Goal: Task Accomplishment & Management: Manage account settings

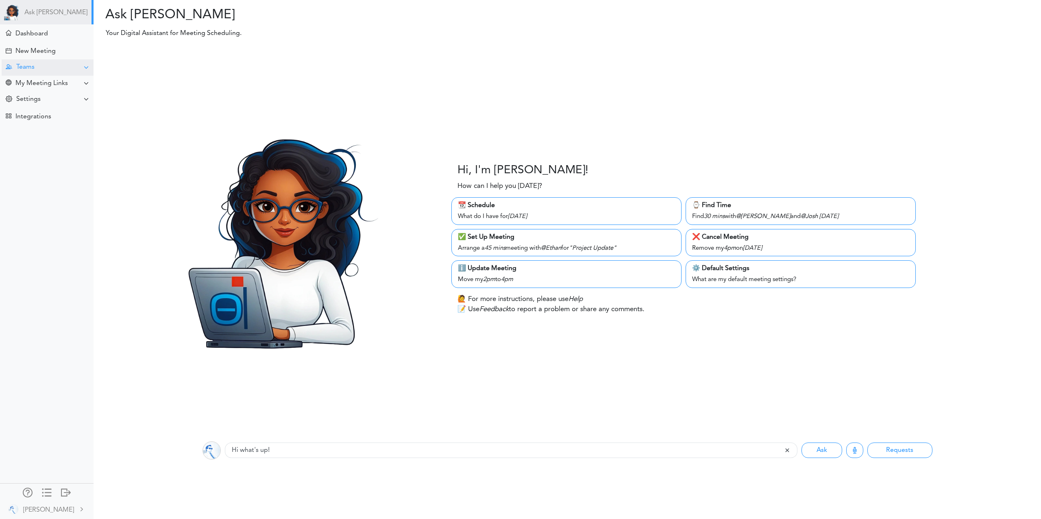
click at [45, 65] on div "Teams" at bounding box center [48, 67] width 92 height 16
click at [50, 83] on div "View Teams" at bounding box center [47, 83] width 94 height 15
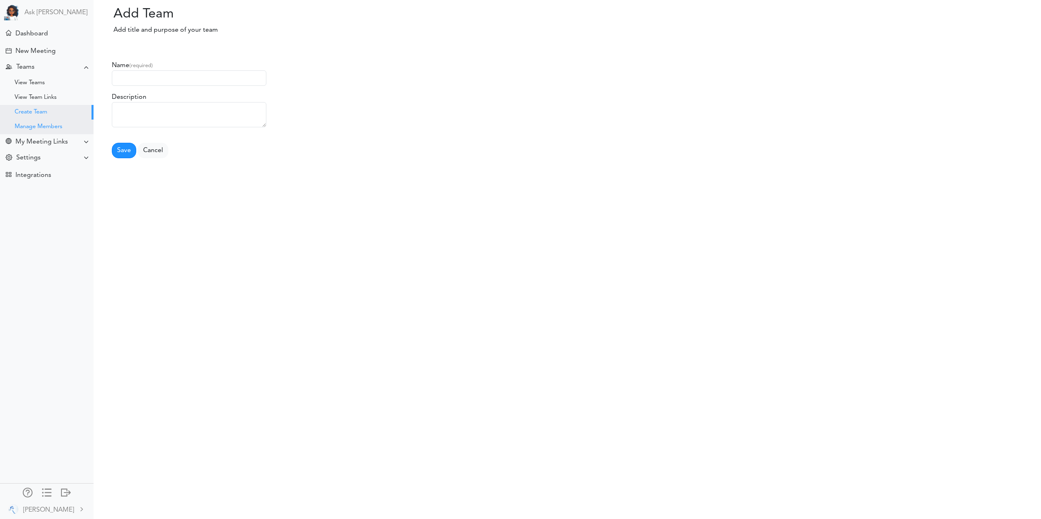
click at [48, 125] on div "Manage Members" at bounding box center [39, 127] width 48 height 4
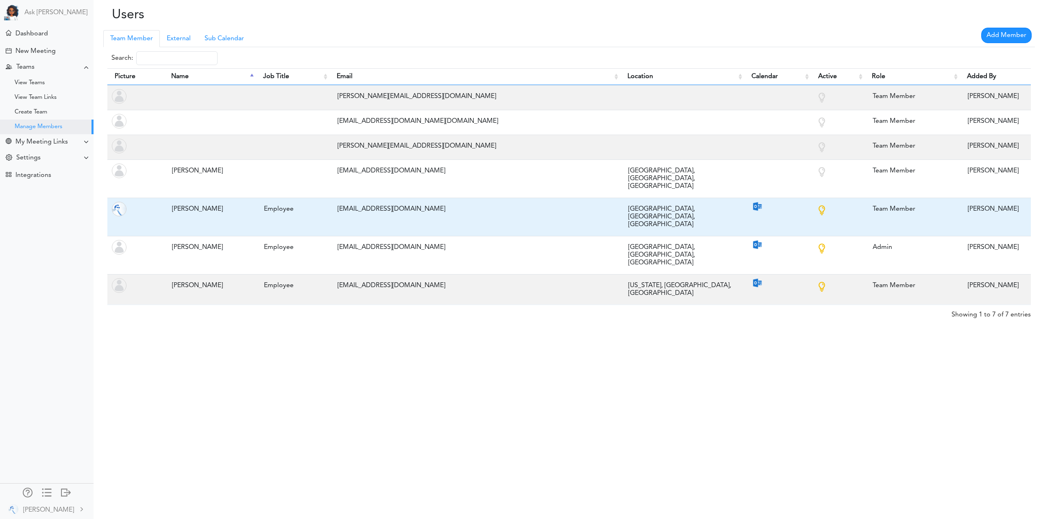
click at [669, 201] on div "Los Angeles, CA, US" at bounding box center [682, 216] width 116 height 31
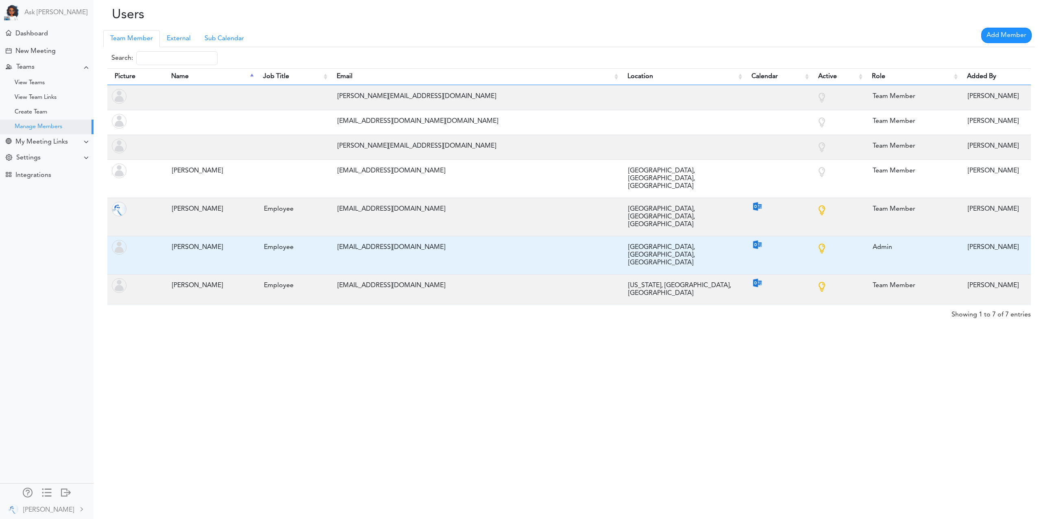
click at [657, 240] on div "Los Angeles, CA, US" at bounding box center [682, 255] width 116 height 31
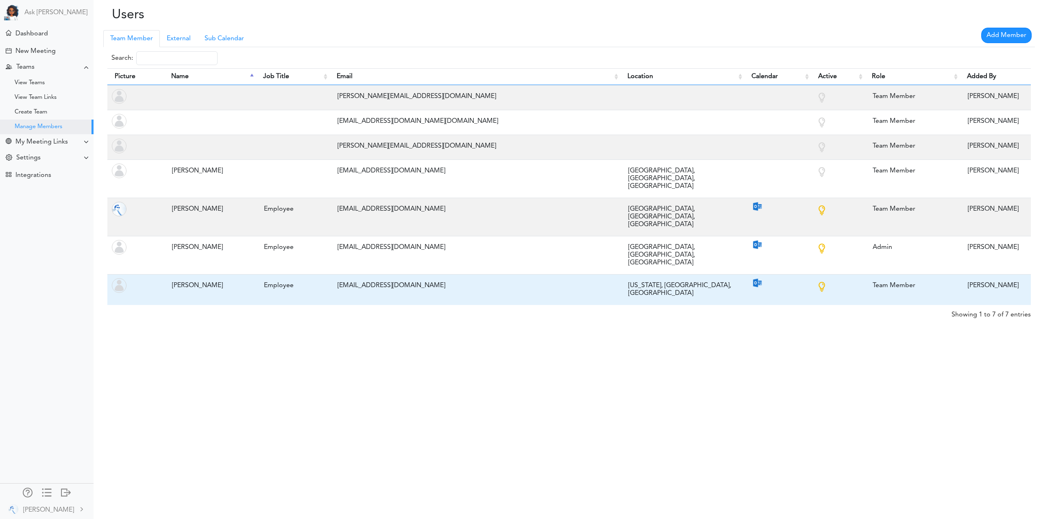
click at [656, 278] on div "New York, NY, US" at bounding box center [682, 290] width 116 height 24
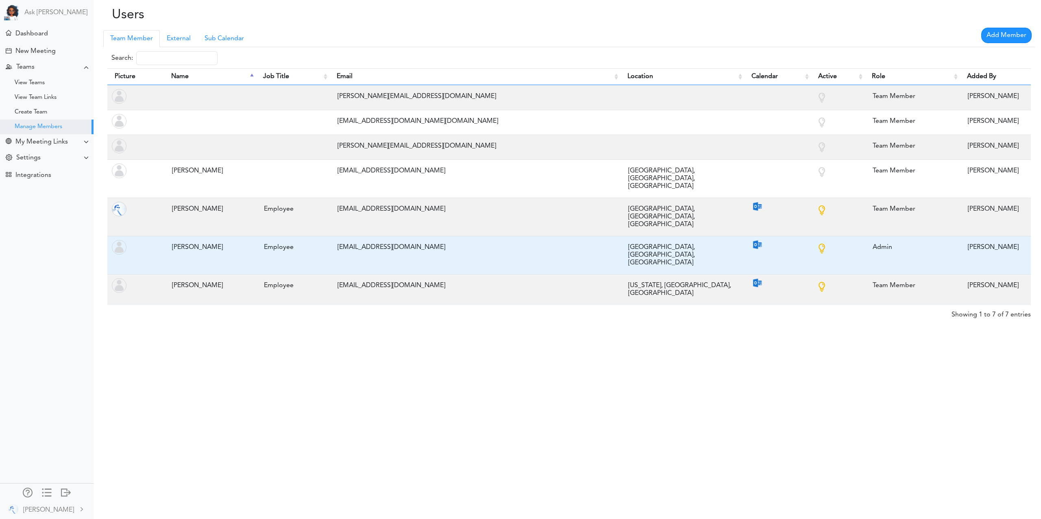
click at [656, 240] on div "Los Angeles, CA, US" at bounding box center [682, 255] width 116 height 31
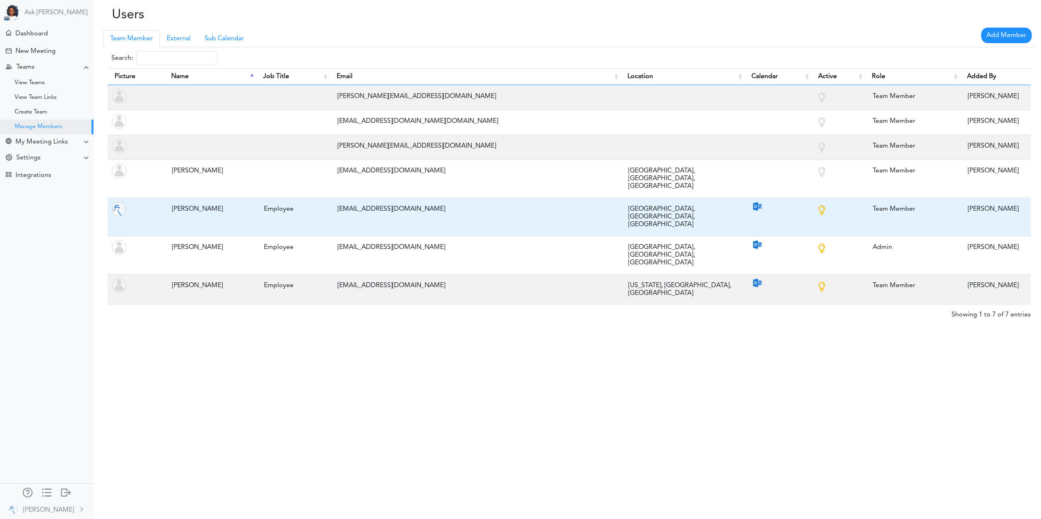
click at [656, 201] on div "Los Angeles, CA, US" at bounding box center [682, 216] width 116 height 31
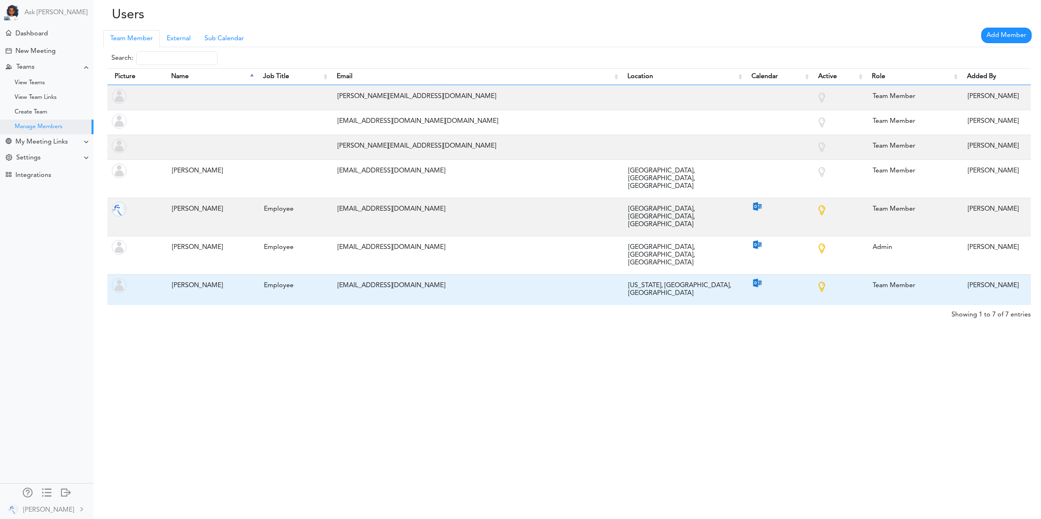
click at [641, 278] on div "New York, NY, US" at bounding box center [682, 290] width 116 height 24
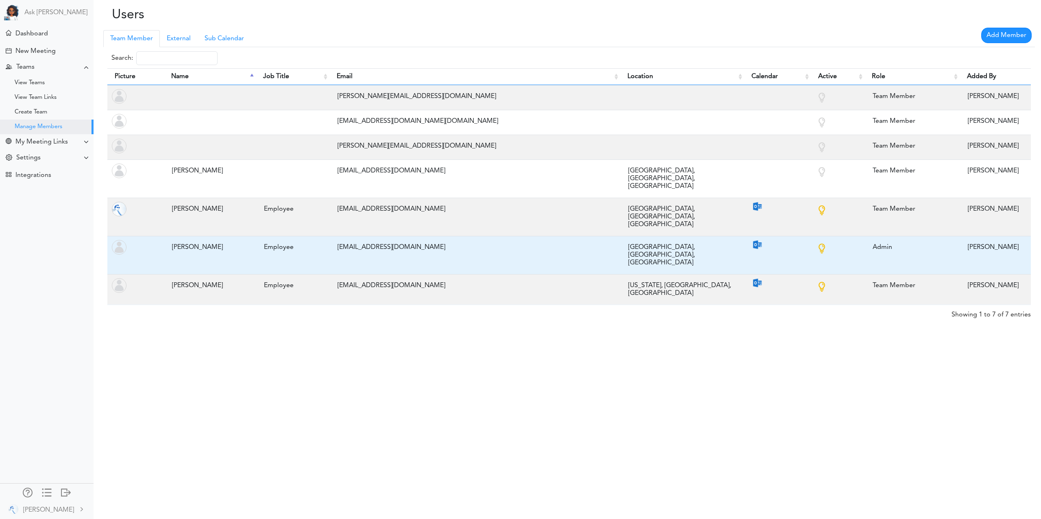
click at [644, 240] on div "Los Angeles, CA, US" at bounding box center [682, 255] width 116 height 31
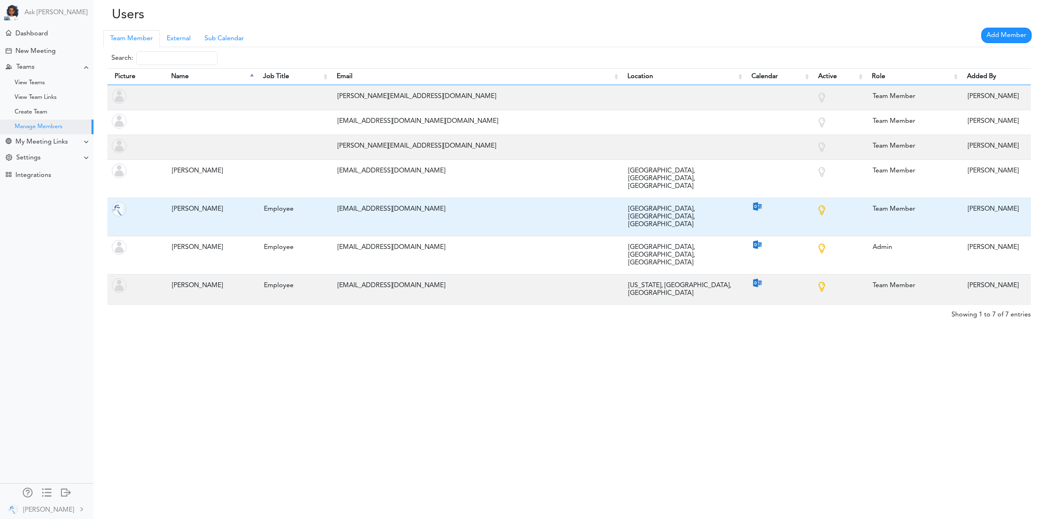
click at [645, 201] on div "Los Angeles, CA, US" at bounding box center [682, 216] width 116 height 31
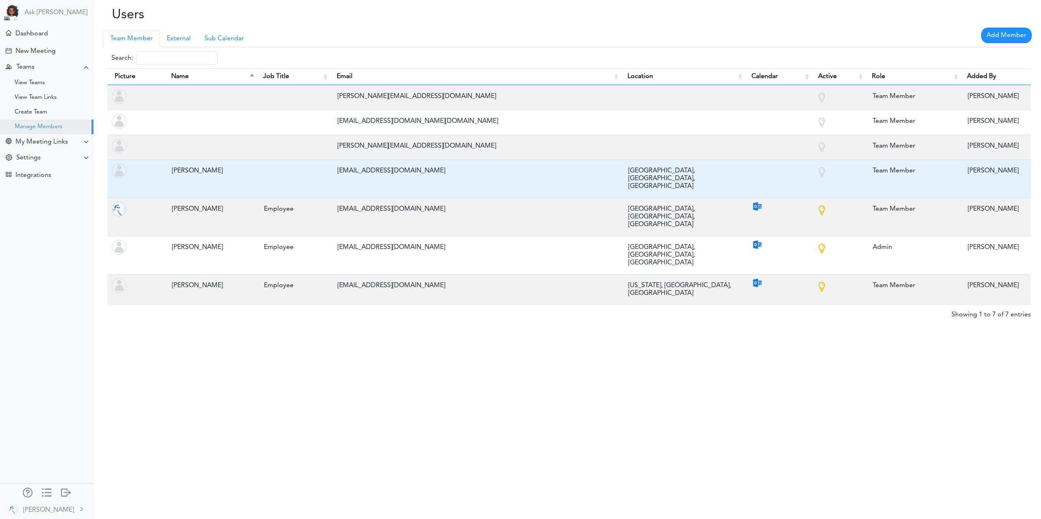
click at [647, 172] on div "Los Angeles, CA, US" at bounding box center [682, 178] width 116 height 31
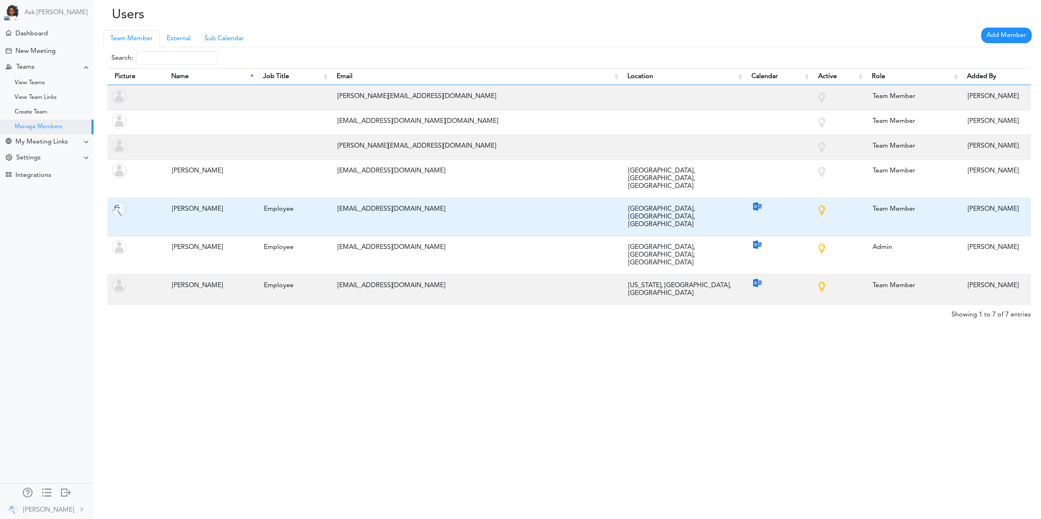
click at [647, 201] on div "Los Angeles, CA, US" at bounding box center [682, 216] width 116 height 31
drag, startPoint x: 643, startPoint y: 173, endPoint x: 644, endPoint y: 191, distance: 18.3
click at [643, 173] on div "Los Angeles, CA, US" at bounding box center [682, 178] width 116 height 31
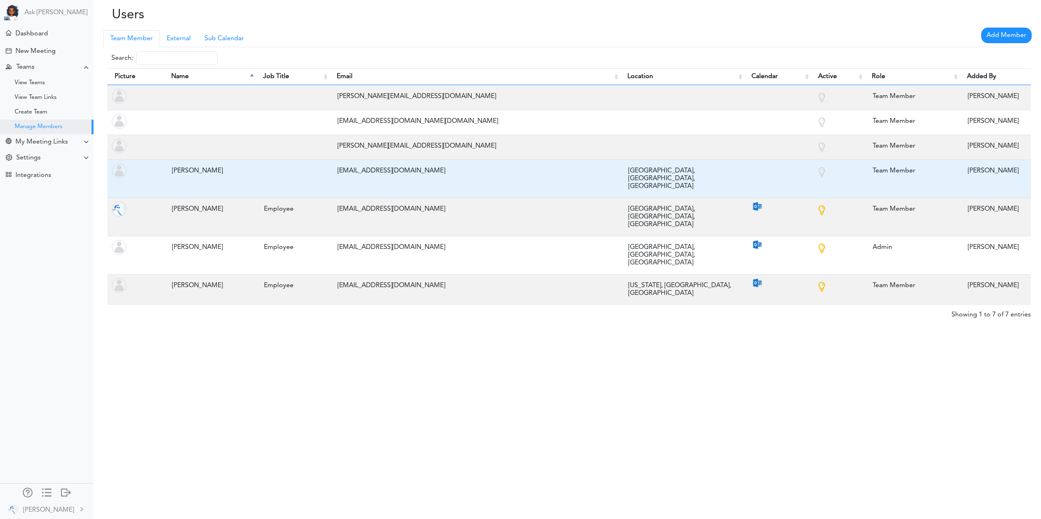
drag, startPoint x: 644, startPoint y: 192, endPoint x: 641, endPoint y: 172, distance: 20.1
click at [644, 201] on div "Los Angeles, CA, US" at bounding box center [682, 216] width 116 height 31
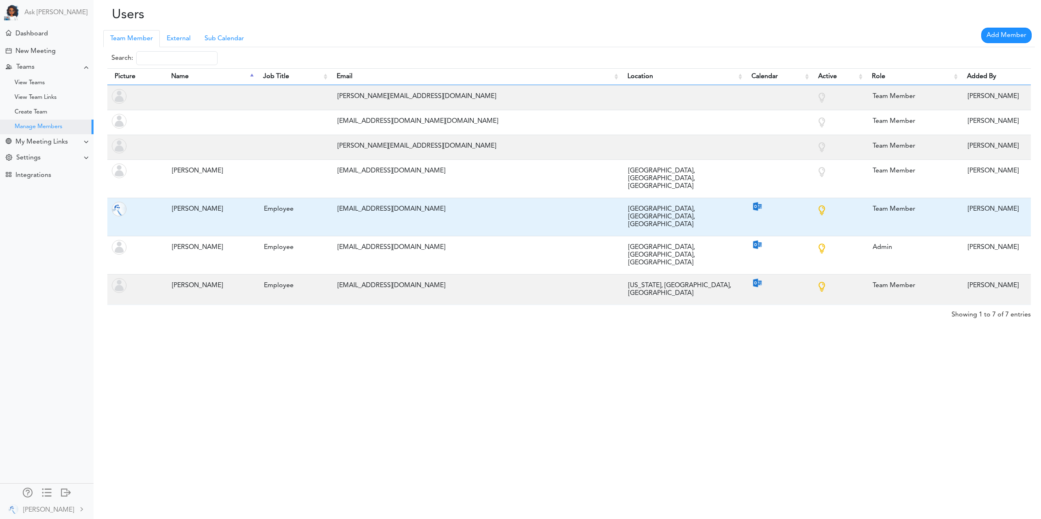
drag, startPoint x: 641, startPoint y: 172, endPoint x: 643, endPoint y: 193, distance: 20.8
click at [641, 173] on div "Los Angeles, CA, US" at bounding box center [682, 178] width 116 height 31
click at [643, 201] on div "Los Angeles, CA, US" at bounding box center [682, 216] width 116 height 31
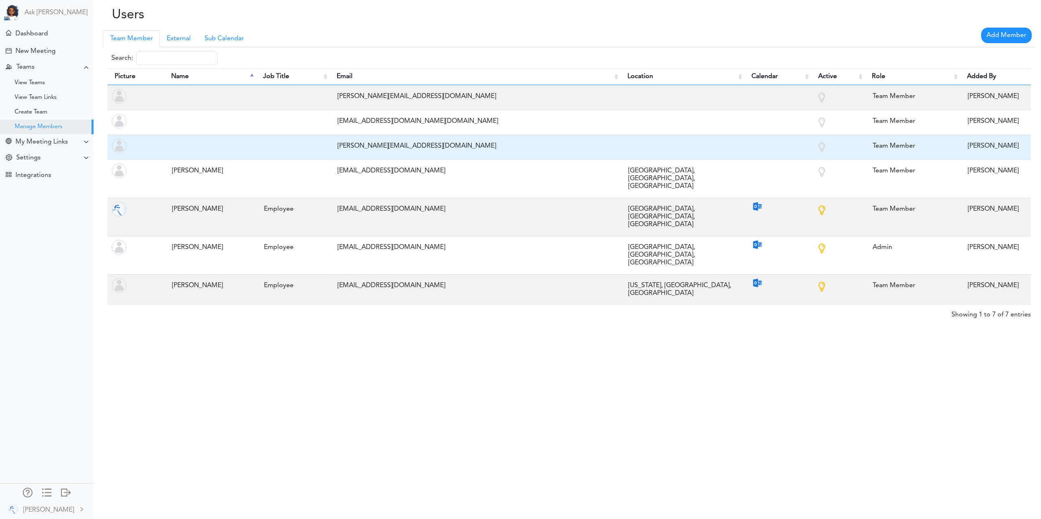
click at [367, 146] on div "jaggi@teamcaladi.onmicrosoft.com" at bounding box center [475, 146] width 283 height 16
copy tr "jaggi@teamcaladi.onmicrosoft.com"
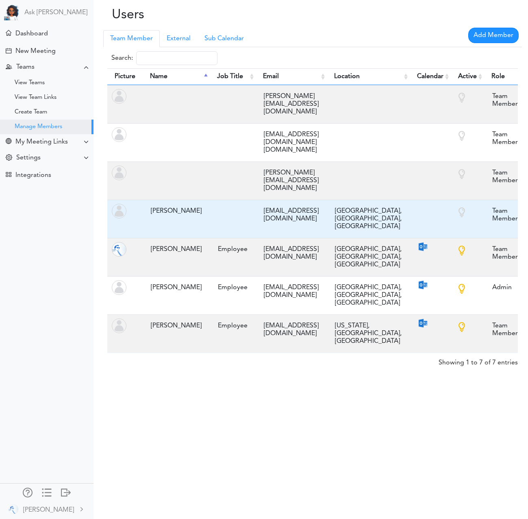
click at [265, 203] on div "bhavi@teamcaladi.onmicrosoft.com" at bounding box center [291, 215] width 63 height 24
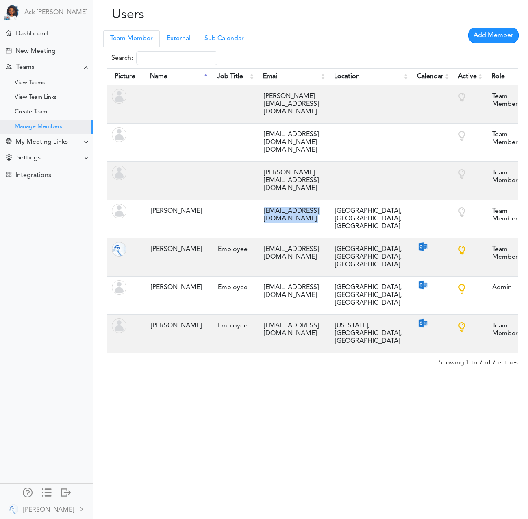
copy tr "bhavi@teamcaladi.onmicrosoft.com"
drag, startPoint x: 350, startPoint y: 89, endPoint x: 364, endPoint y: 92, distance: 13.7
click at [327, 85] on th "Email" at bounding box center [291, 76] width 71 height 17
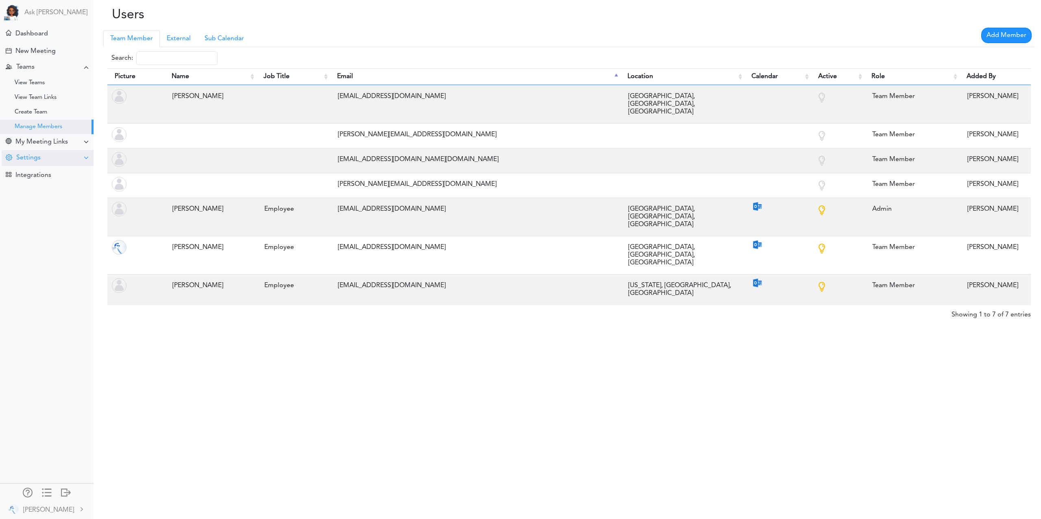
click at [53, 160] on div "Settings" at bounding box center [48, 158] width 92 height 16
click at [50, 173] on div "Setting Dashboard" at bounding box center [39, 173] width 49 height 4
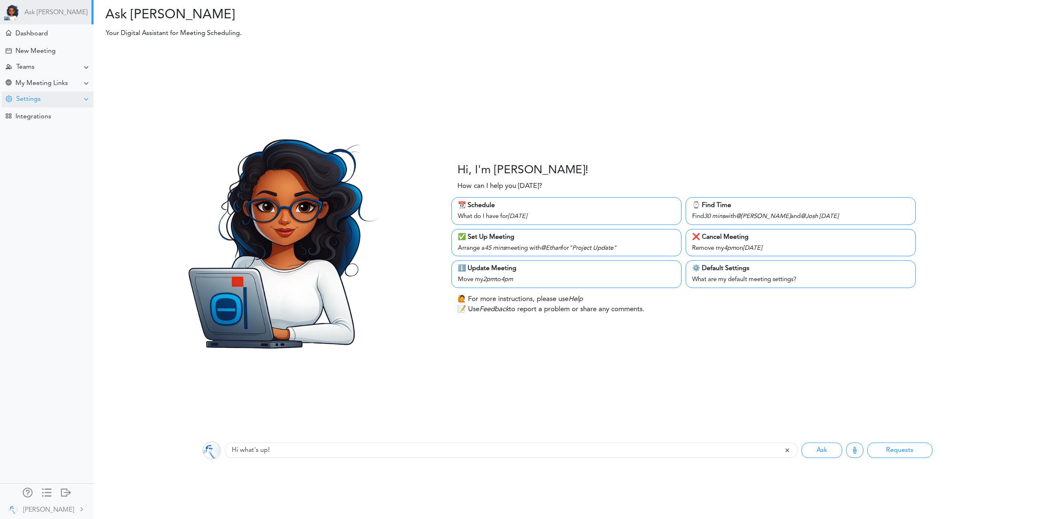
click at [54, 102] on div "Settings" at bounding box center [48, 100] width 92 height 16
click at [51, 117] on div "Setting Dashboard" at bounding box center [39, 115] width 49 height 4
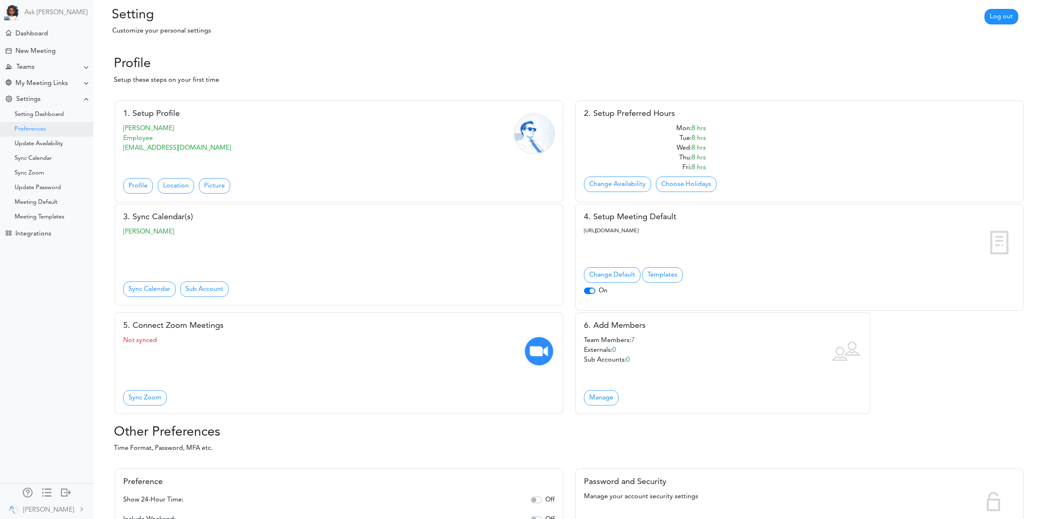
click at [31, 131] on div "Preferences" at bounding box center [30, 129] width 31 height 4
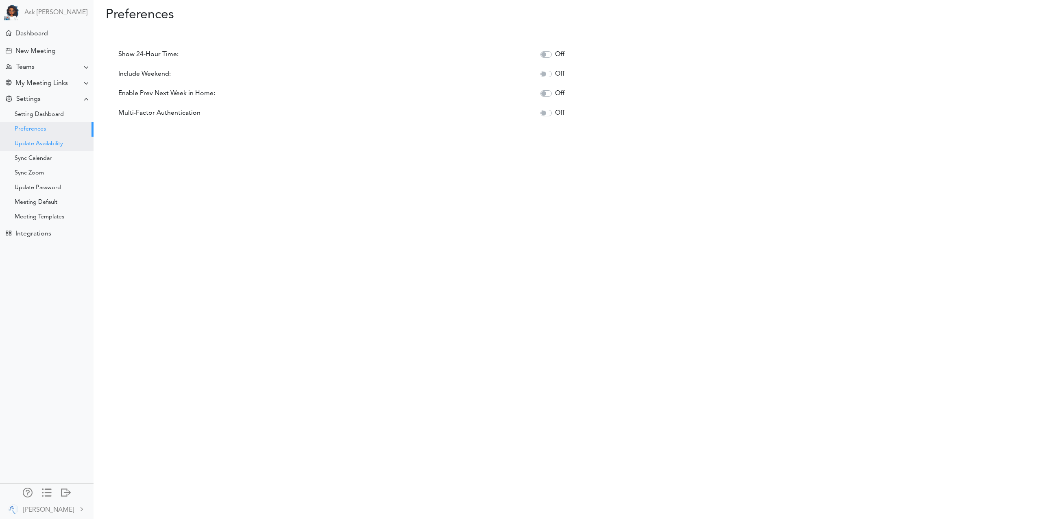
click at [40, 144] on div "Update Availability" at bounding box center [39, 144] width 48 height 4
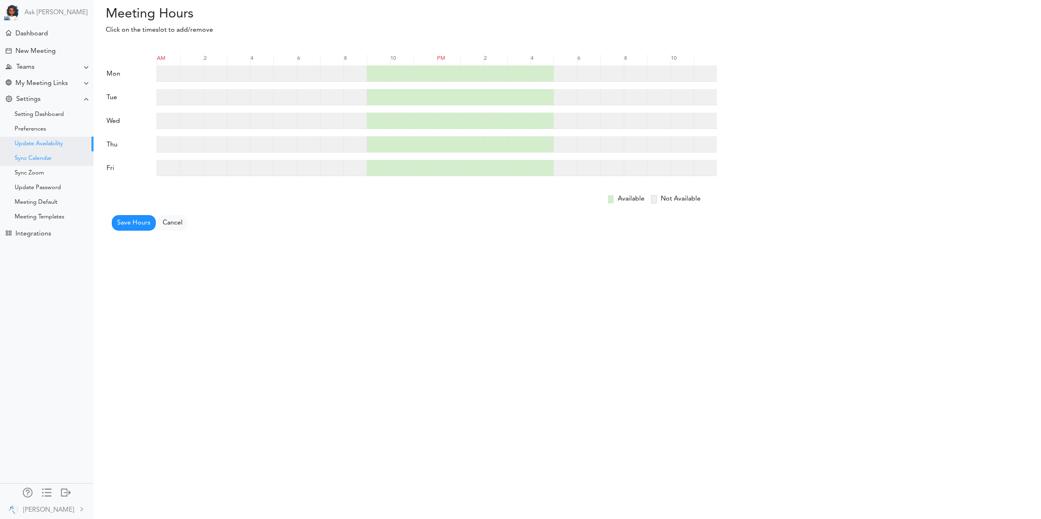
click at [38, 158] on div "Sync Calendar" at bounding box center [33, 159] width 37 height 4
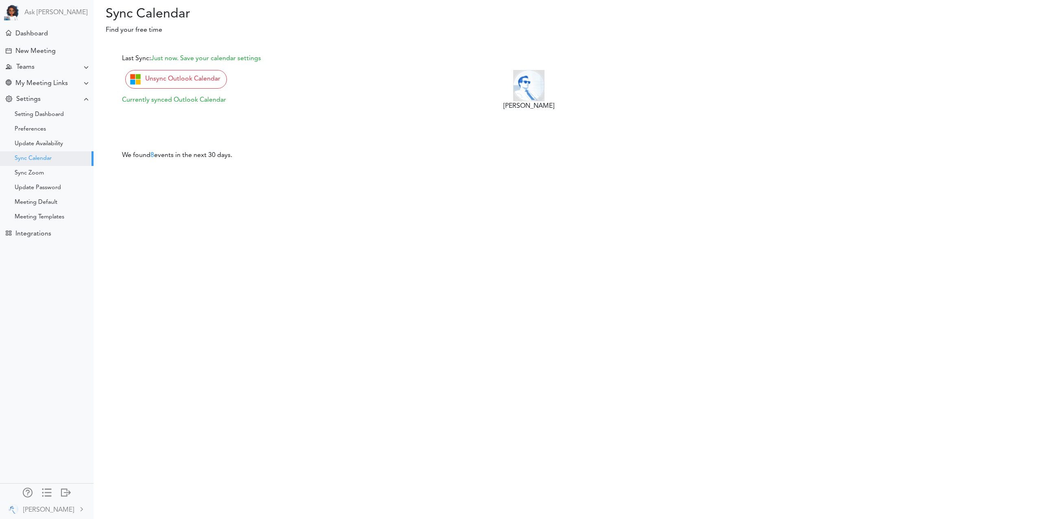
click at [44, 177] on div "Sync Zoom" at bounding box center [47, 173] width 94 height 15
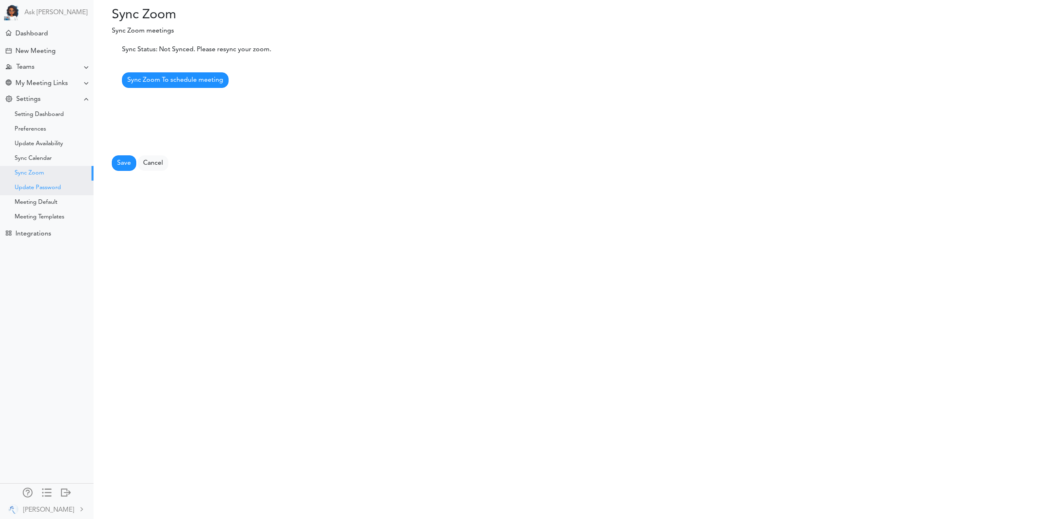
click at [49, 188] on div "Update Password" at bounding box center [38, 188] width 46 height 4
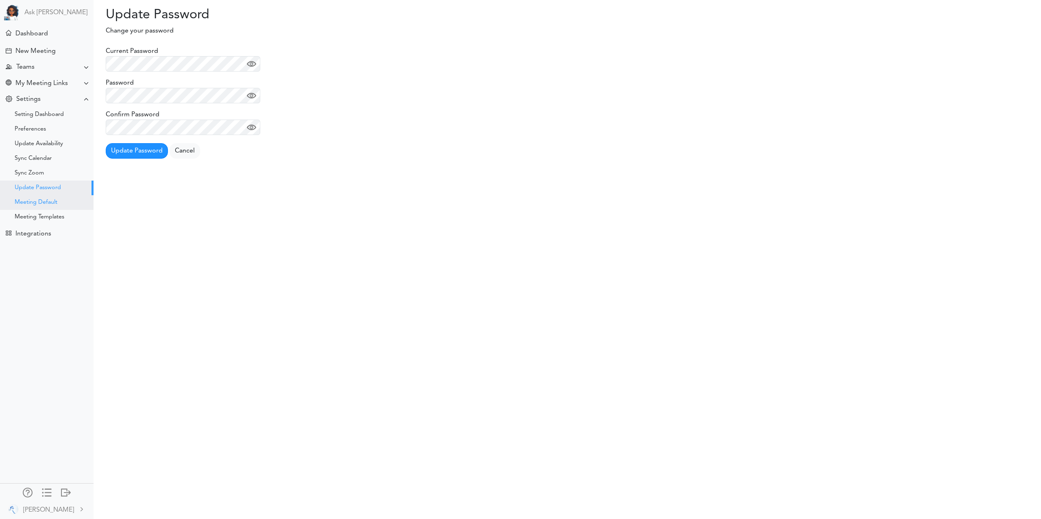
click at [51, 198] on div "Meeting Default" at bounding box center [47, 202] width 94 height 15
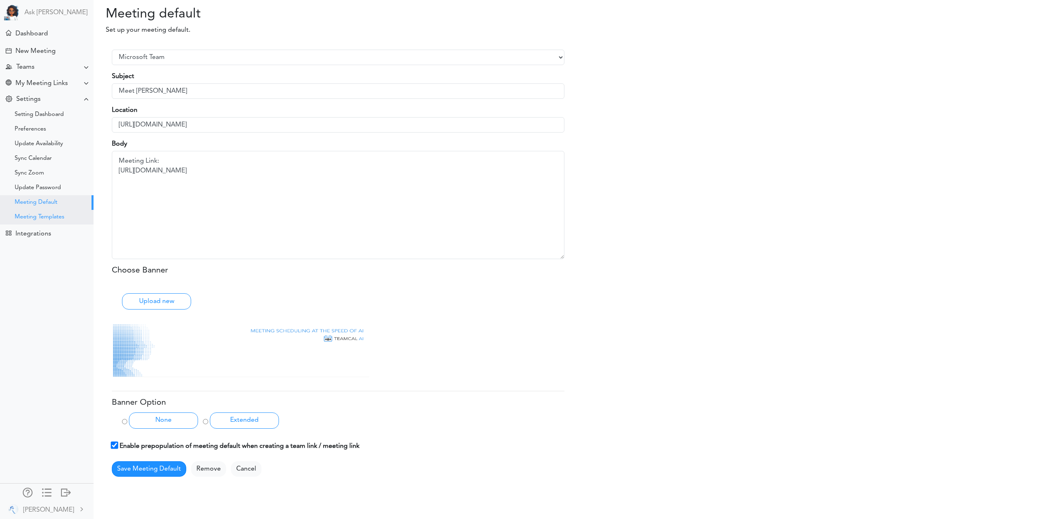
click at [52, 219] on div "Meeting Templates" at bounding box center [40, 217] width 50 height 4
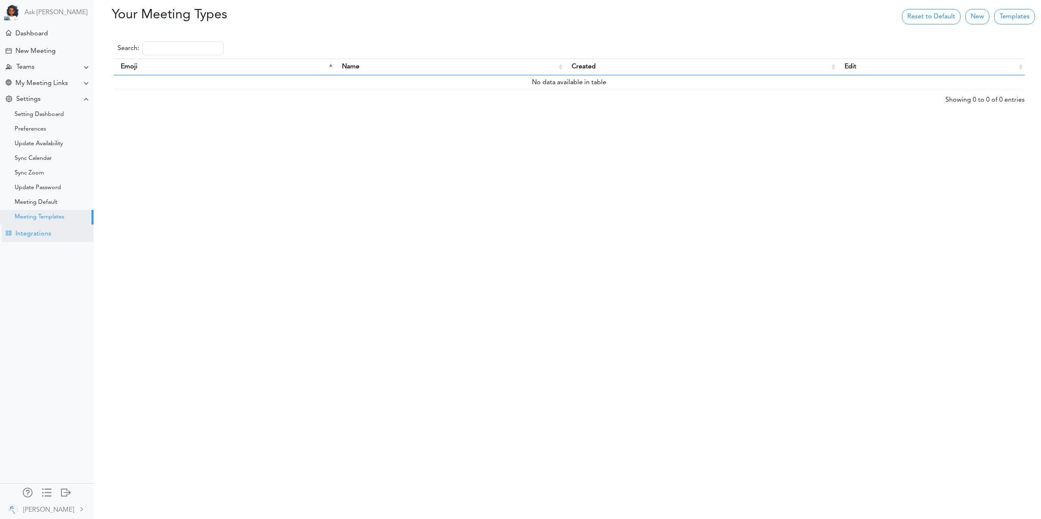
click at [47, 236] on div "Integrations" at bounding box center [33, 234] width 36 height 8
